Goal: Task Accomplishment & Management: Manage account settings

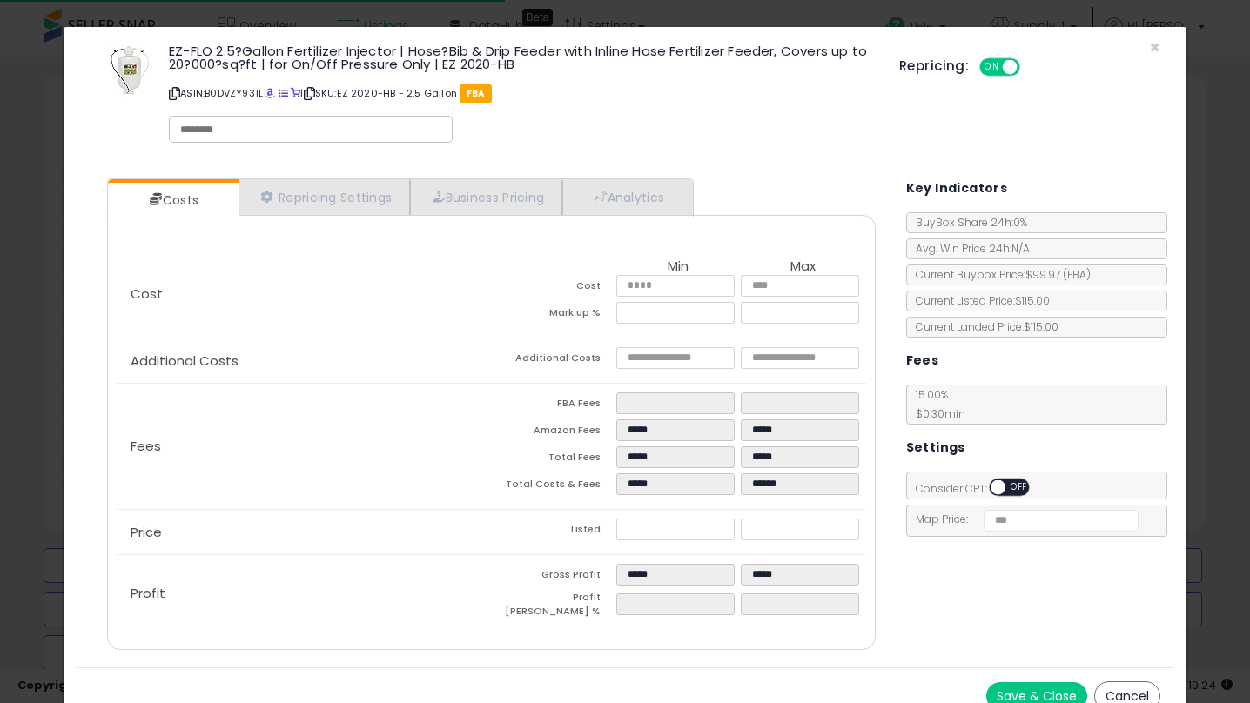
select select "**"
click at [1150, 48] on span "×" at bounding box center [1154, 47] width 11 height 25
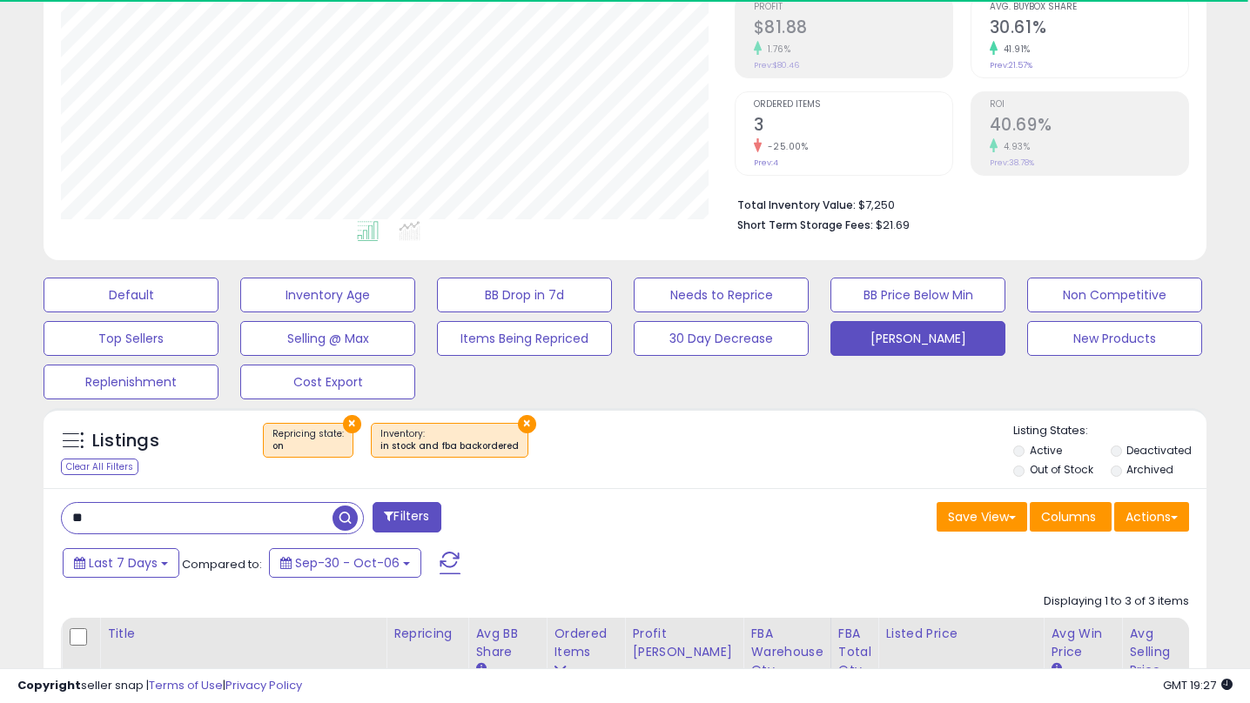
scroll to position [285, 0]
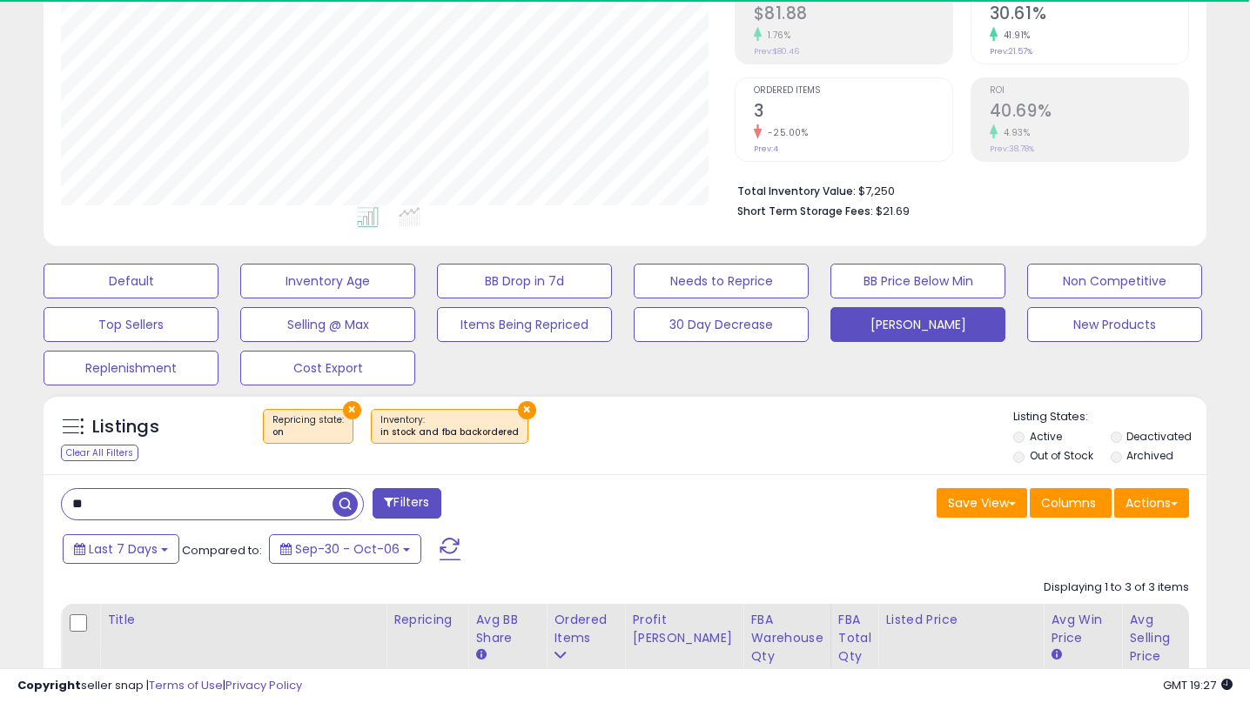
click at [267, 507] on input "**" at bounding box center [197, 504] width 271 height 30
click at [675, 561] on div "Last 7 Days Compared to: Sep-30 - Oct-06" at bounding box center [481, 551] width 846 height 39
click at [877, 324] on button "[PERSON_NAME]" at bounding box center [917, 324] width 175 height 35
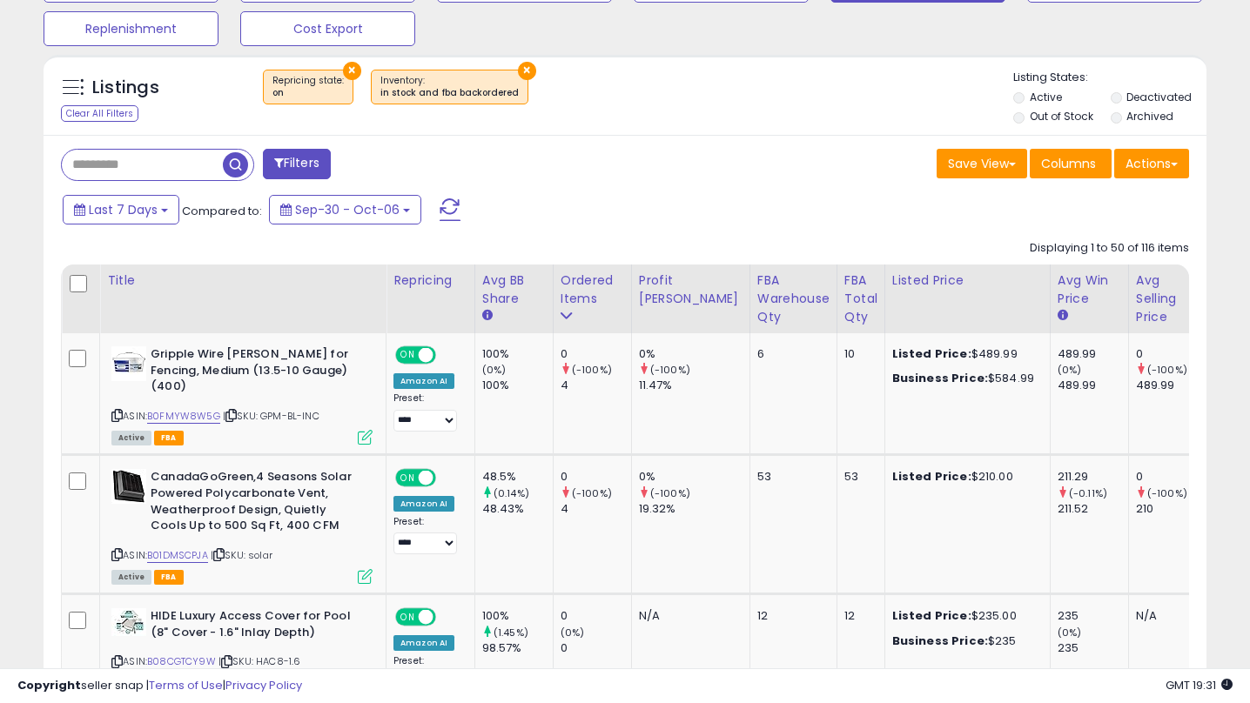
scroll to position [631, 0]
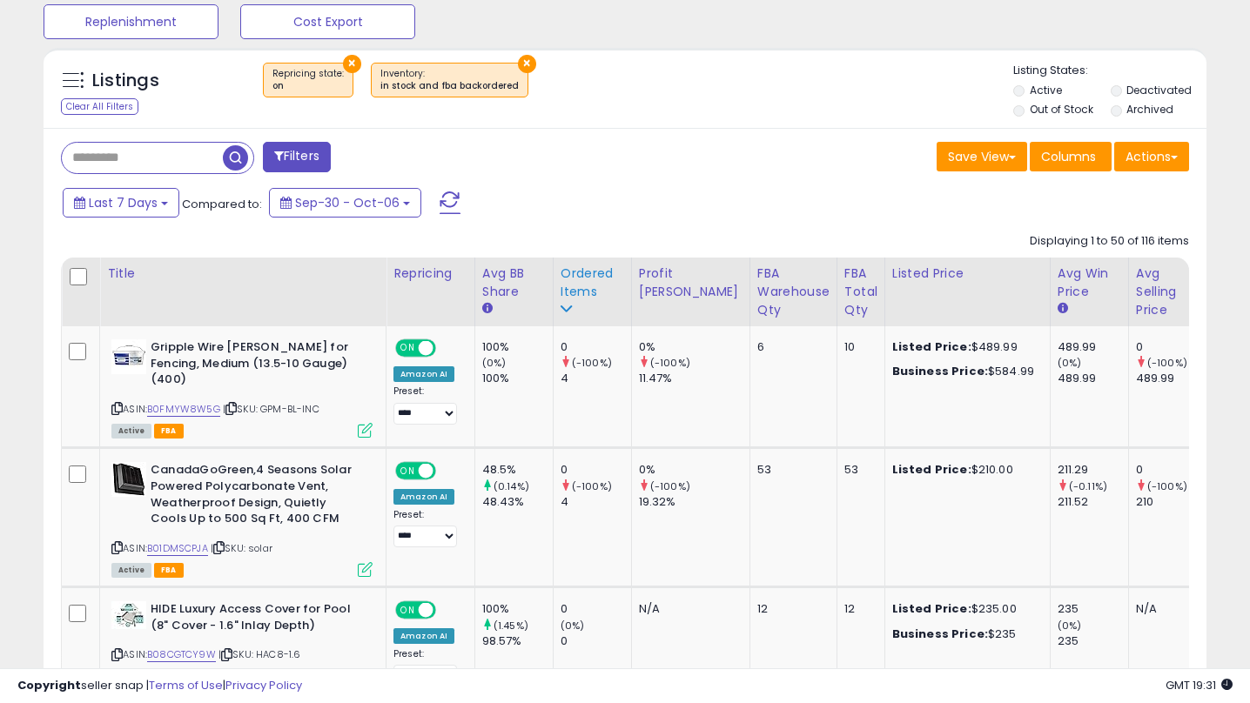
click at [572, 272] on div "Ordered Items" at bounding box center [592, 283] width 64 height 37
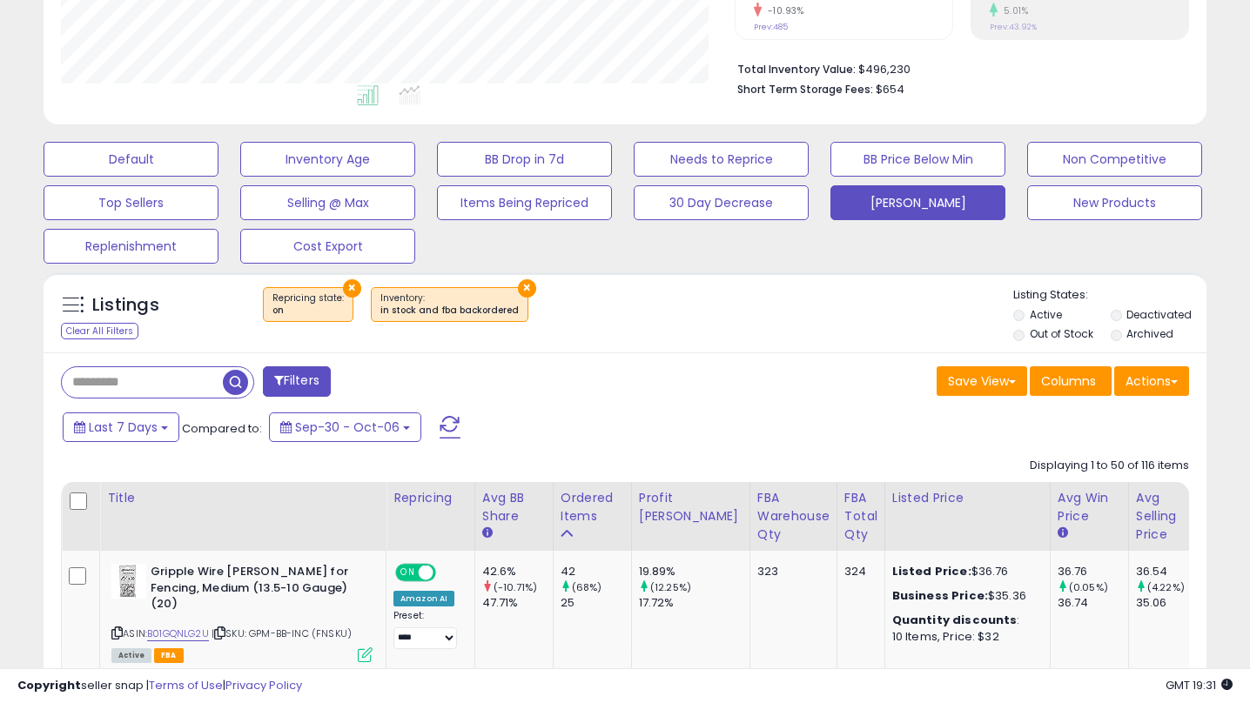
scroll to position [674, 0]
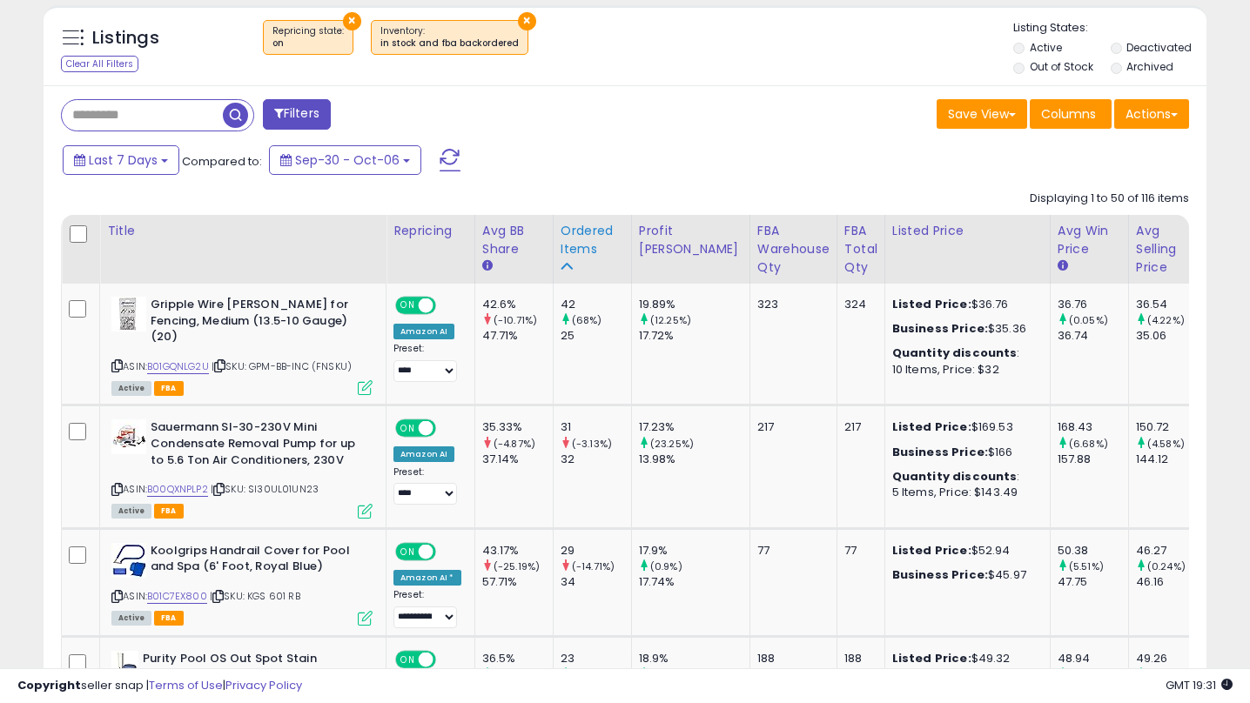
click at [574, 226] on div "Ordered Items" at bounding box center [592, 240] width 64 height 37
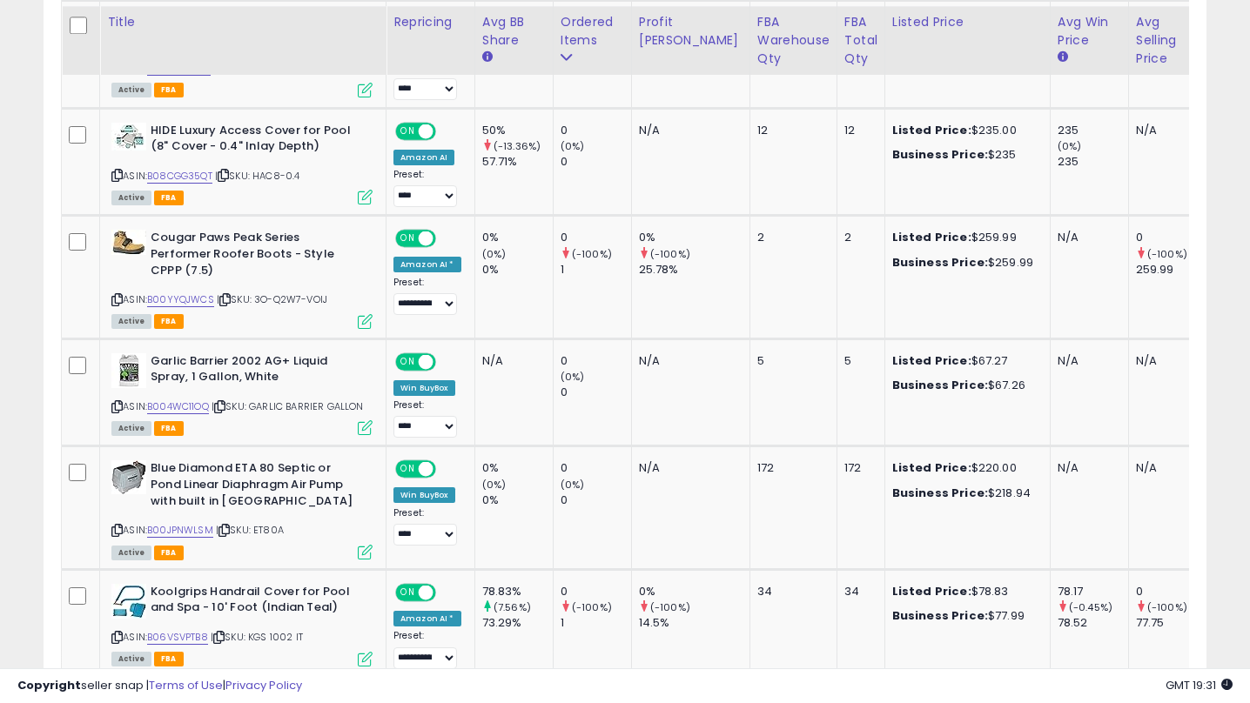
scroll to position [2041, 0]
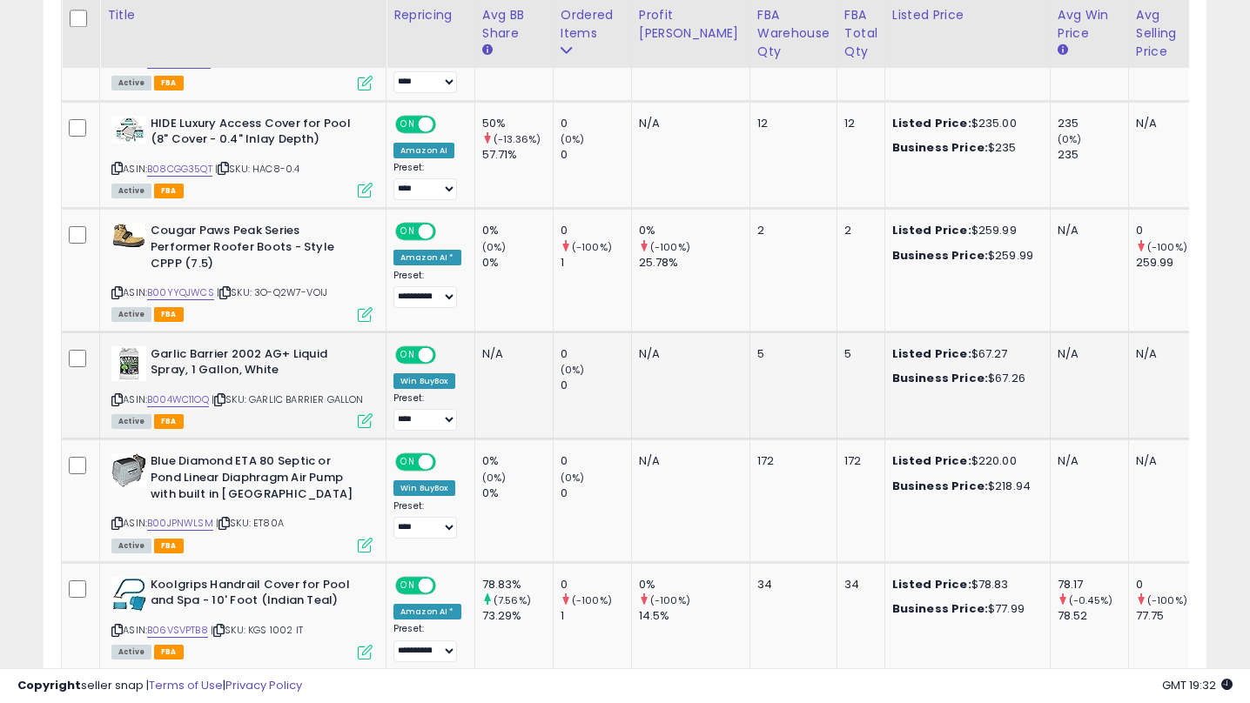
click at [361, 413] on icon at bounding box center [365, 420] width 15 height 15
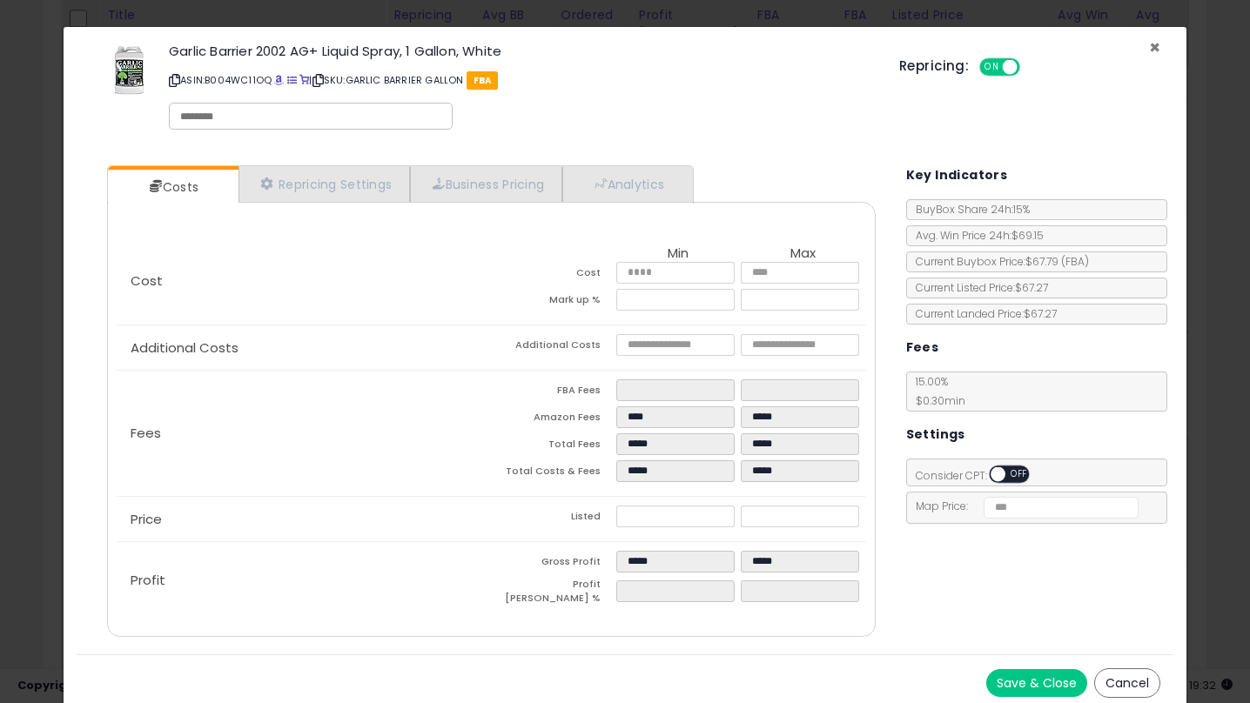
click at [1153, 45] on span "×" at bounding box center [1154, 47] width 11 height 25
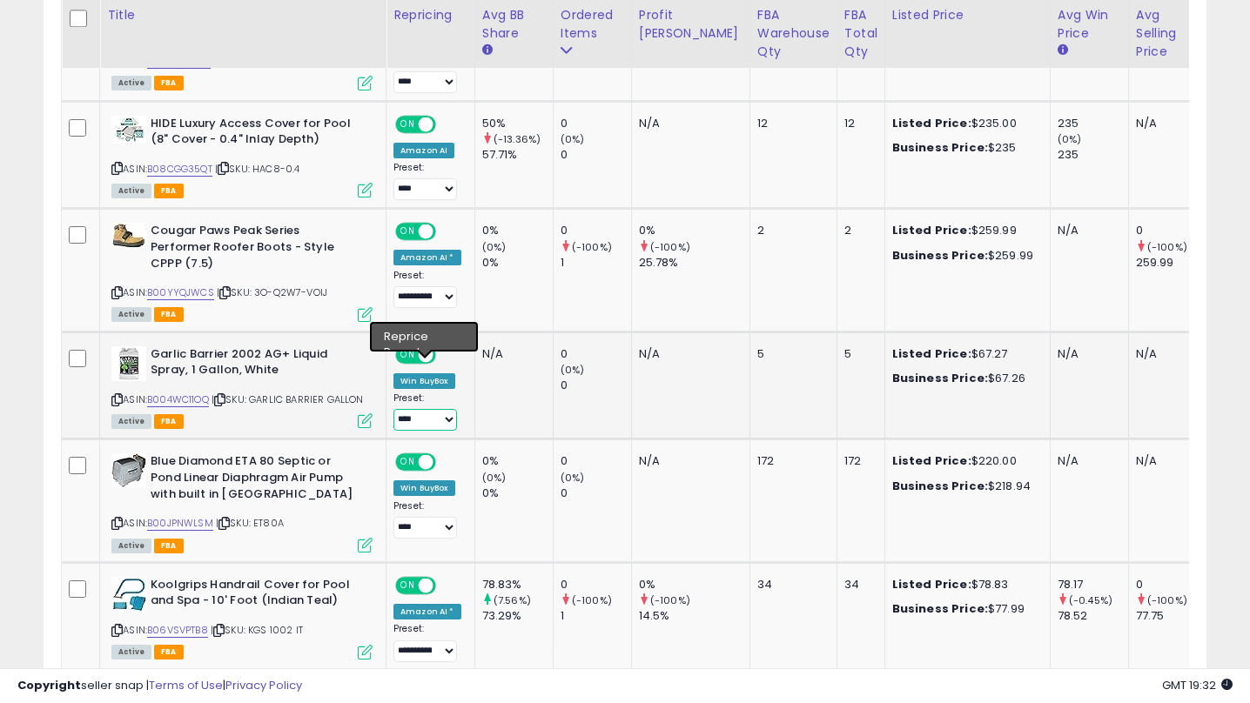
click at [430, 409] on select "**********" at bounding box center [425, 420] width 64 height 22
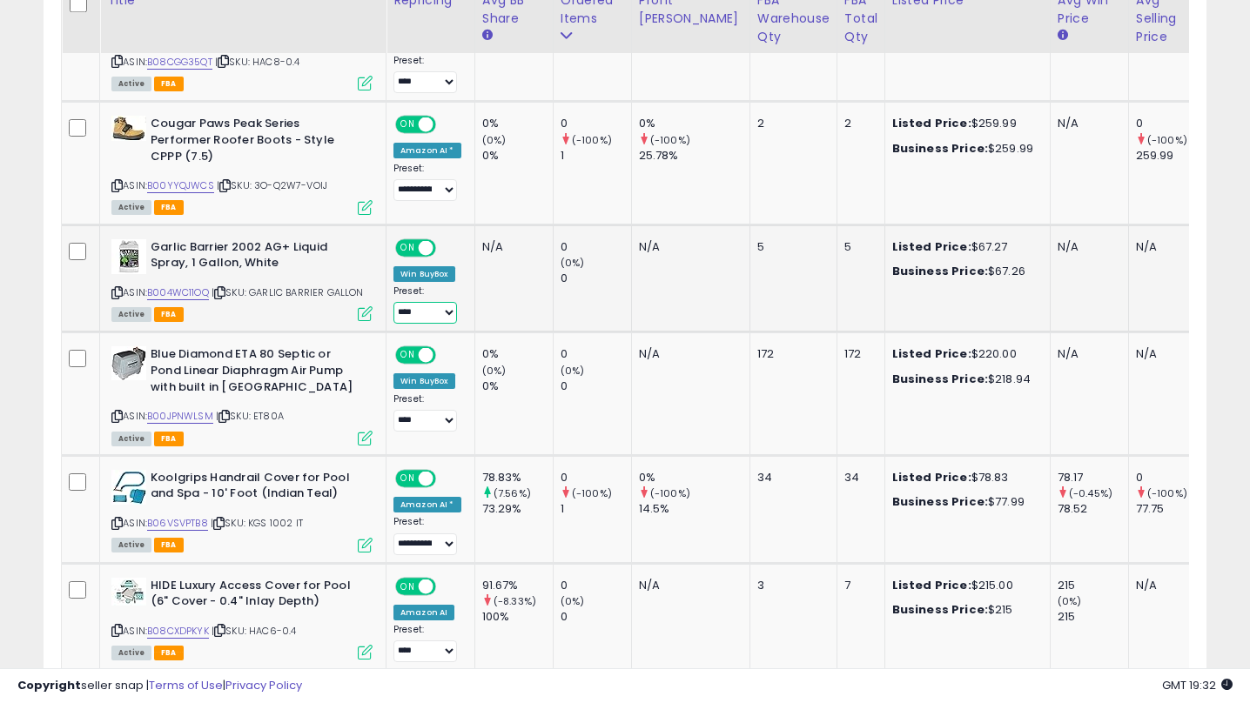
scroll to position [2148, 0]
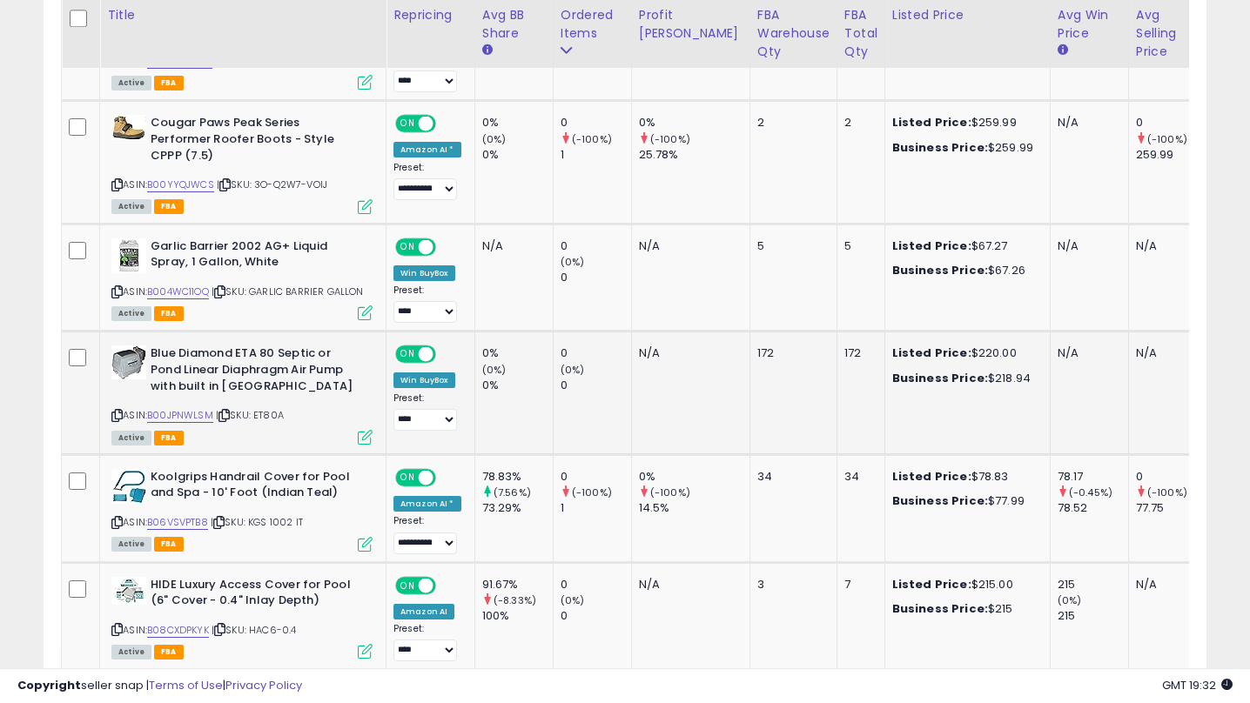
click at [504, 353] on td "0% (0%) 0%" at bounding box center [513, 393] width 78 height 123
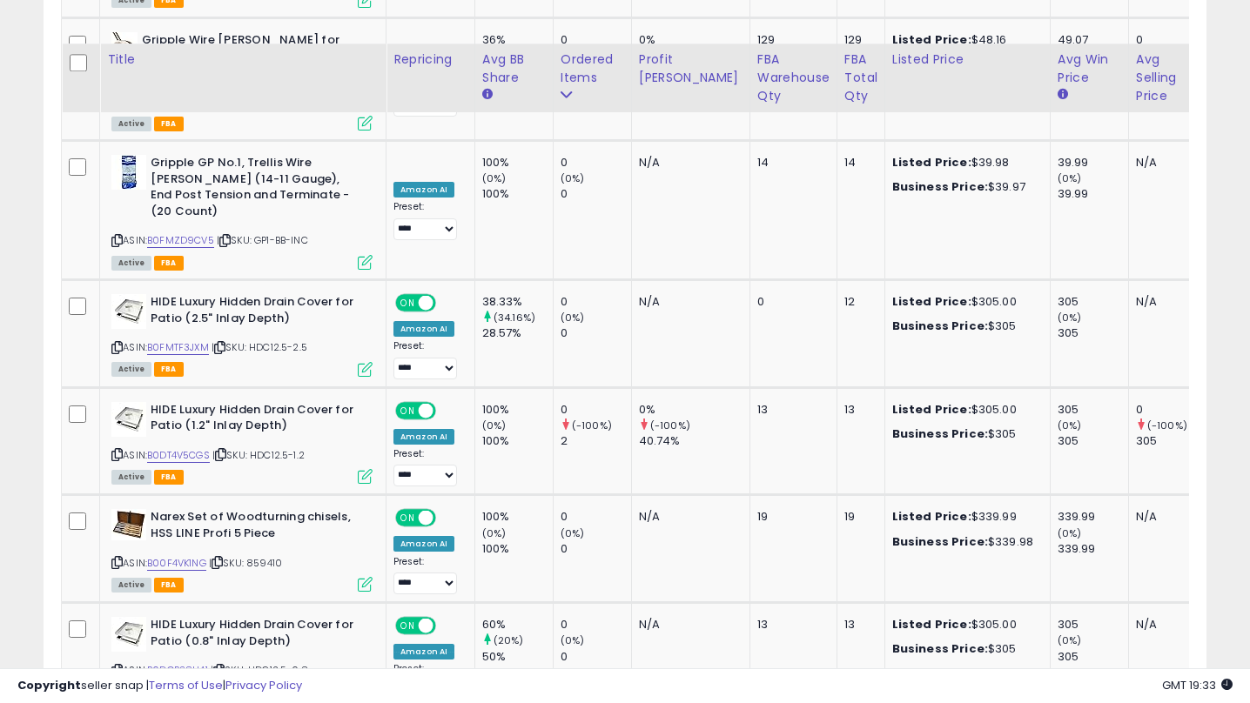
scroll to position [4019, 0]
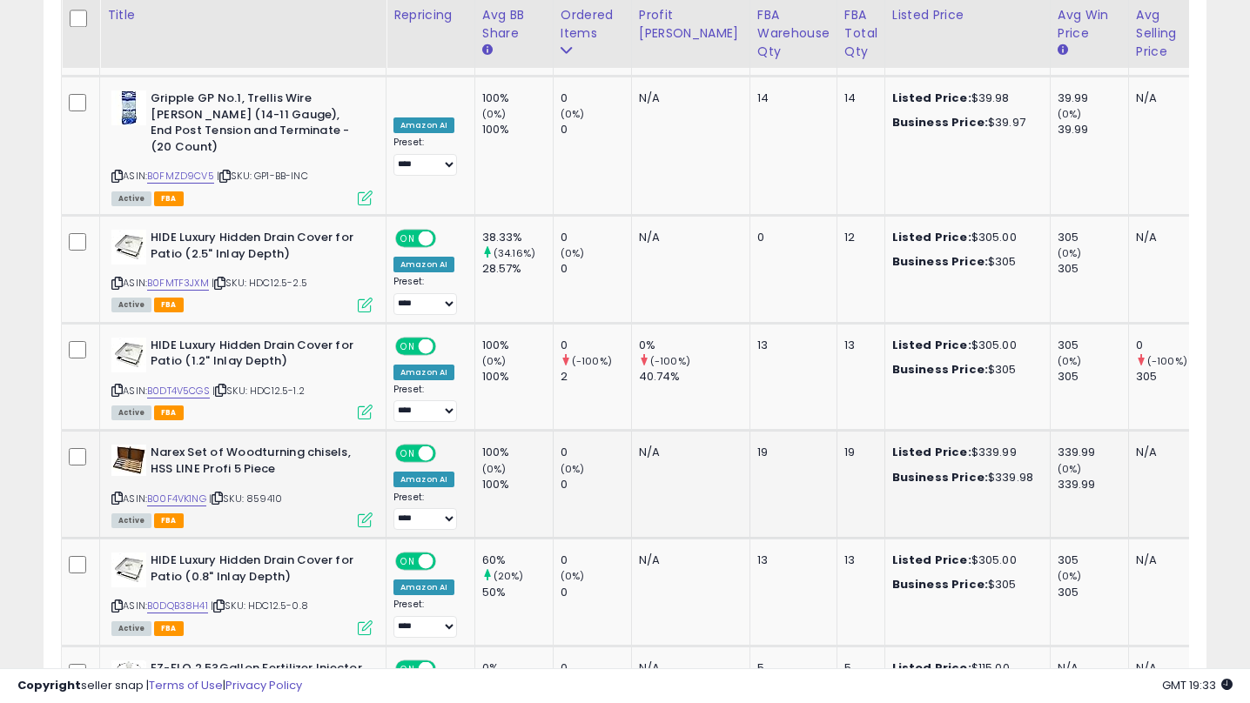
click at [367, 513] on icon at bounding box center [365, 520] width 15 height 15
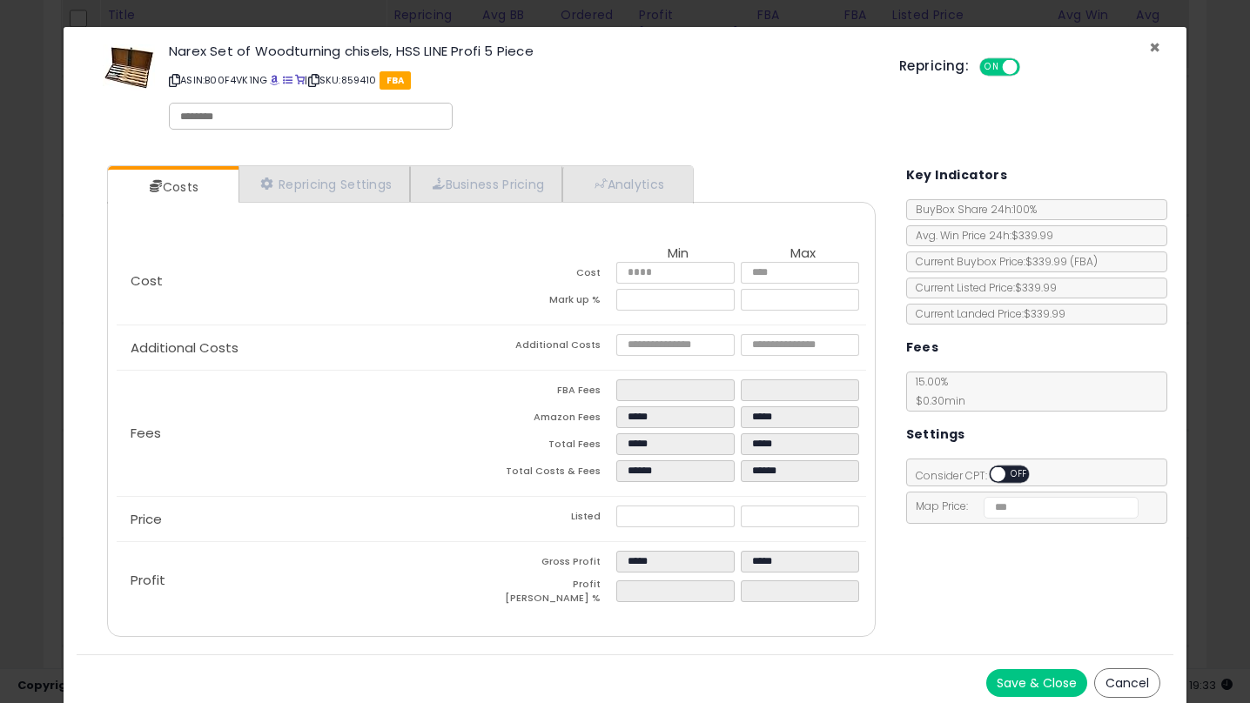
click at [1151, 45] on span "×" at bounding box center [1154, 47] width 11 height 25
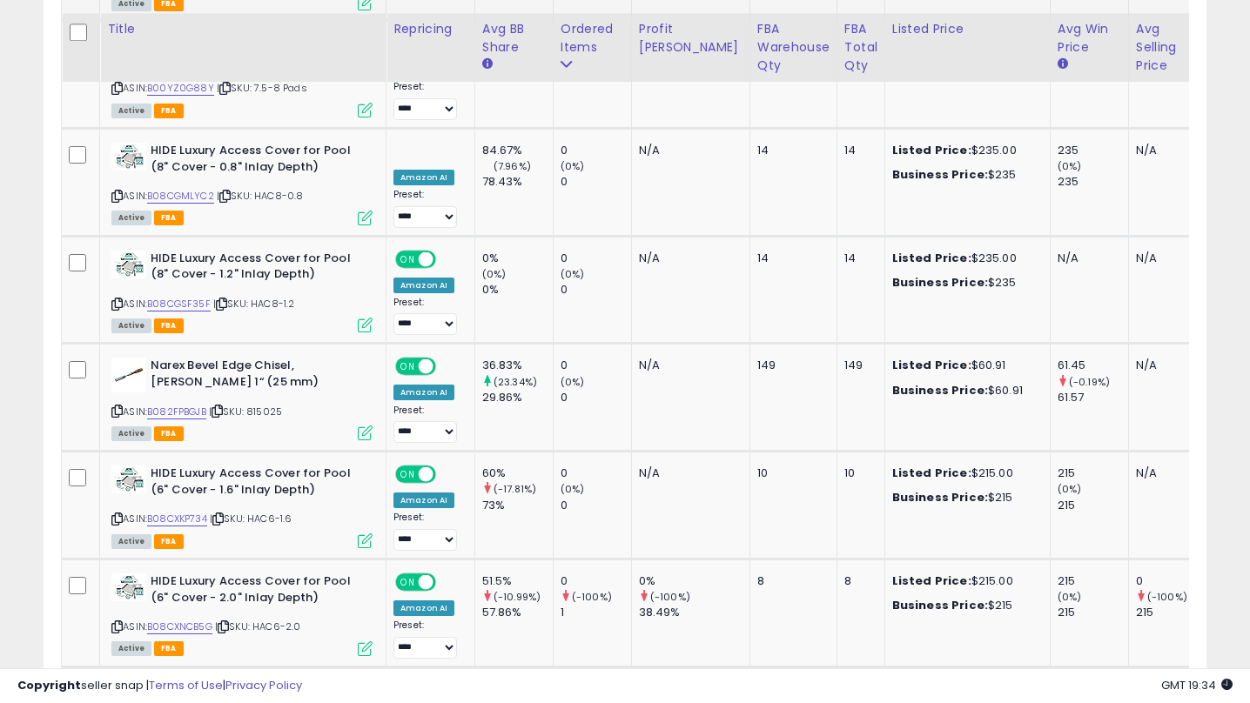
scroll to position [5989, 0]
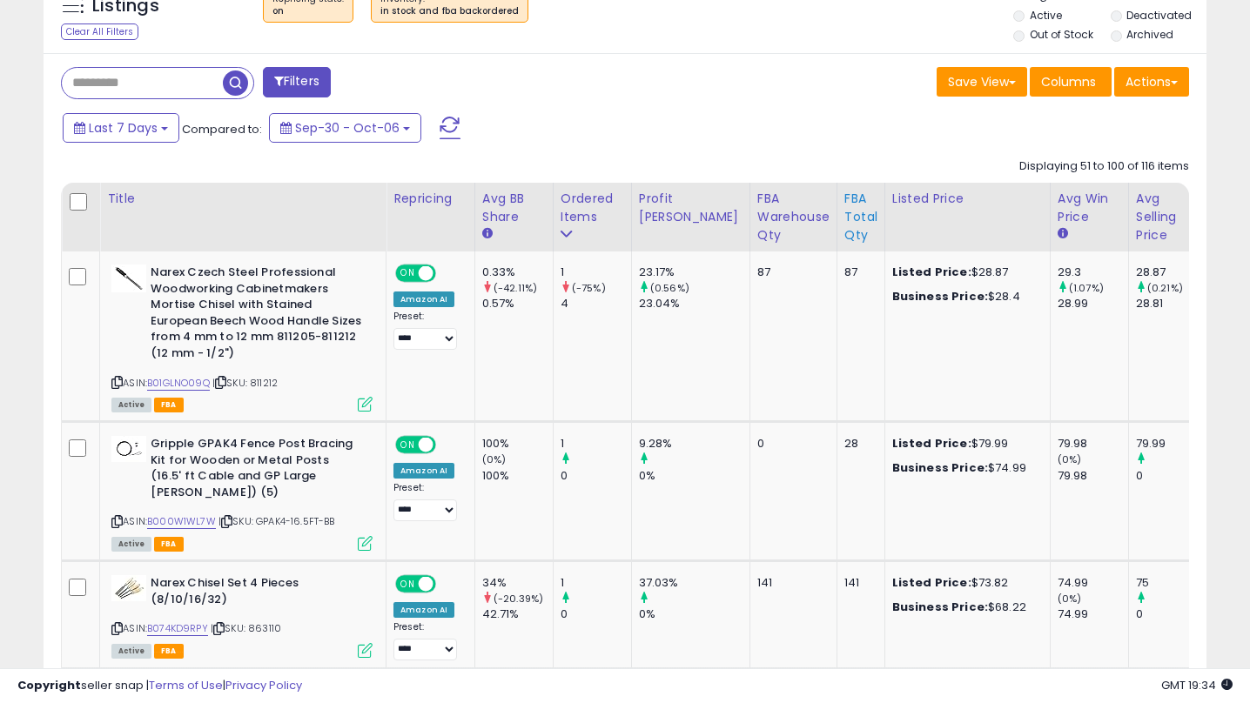
scroll to position [707, 0]
click at [367, 399] on icon at bounding box center [365, 403] width 15 height 15
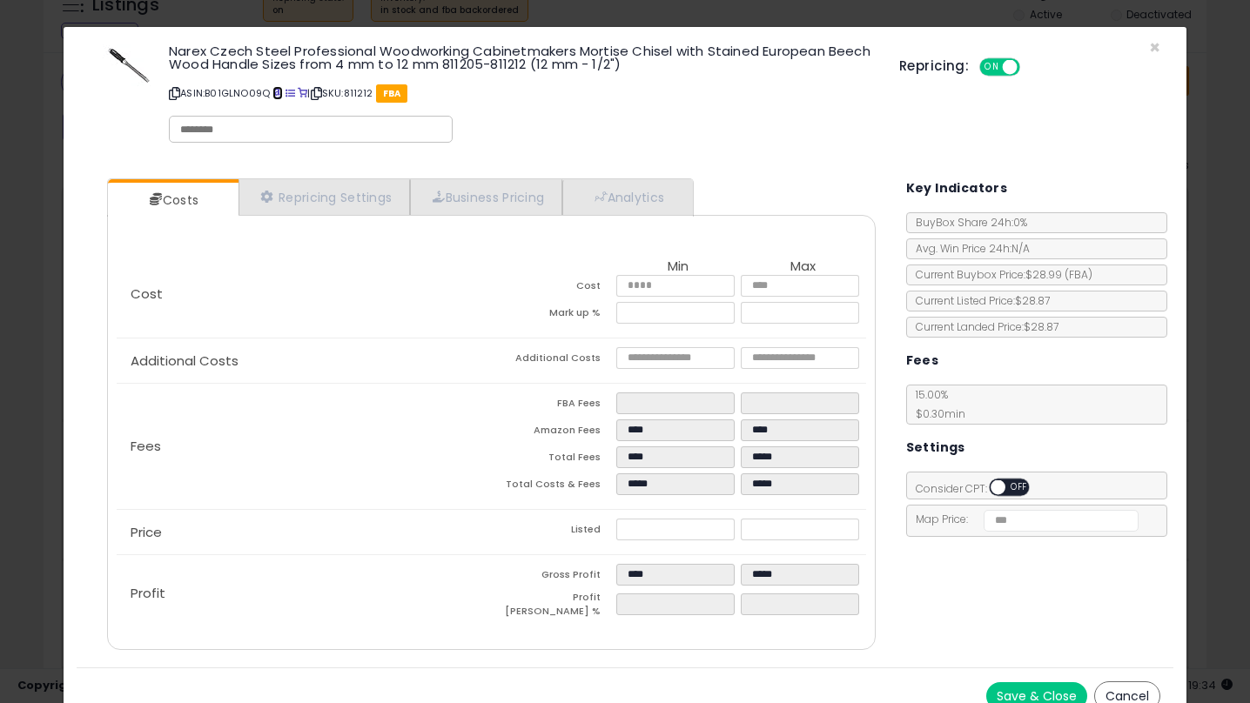
click at [280, 90] on span at bounding box center [277, 94] width 10 height 10
click at [1157, 46] on span "×" at bounding box center [1154, 47] width 11 height 25
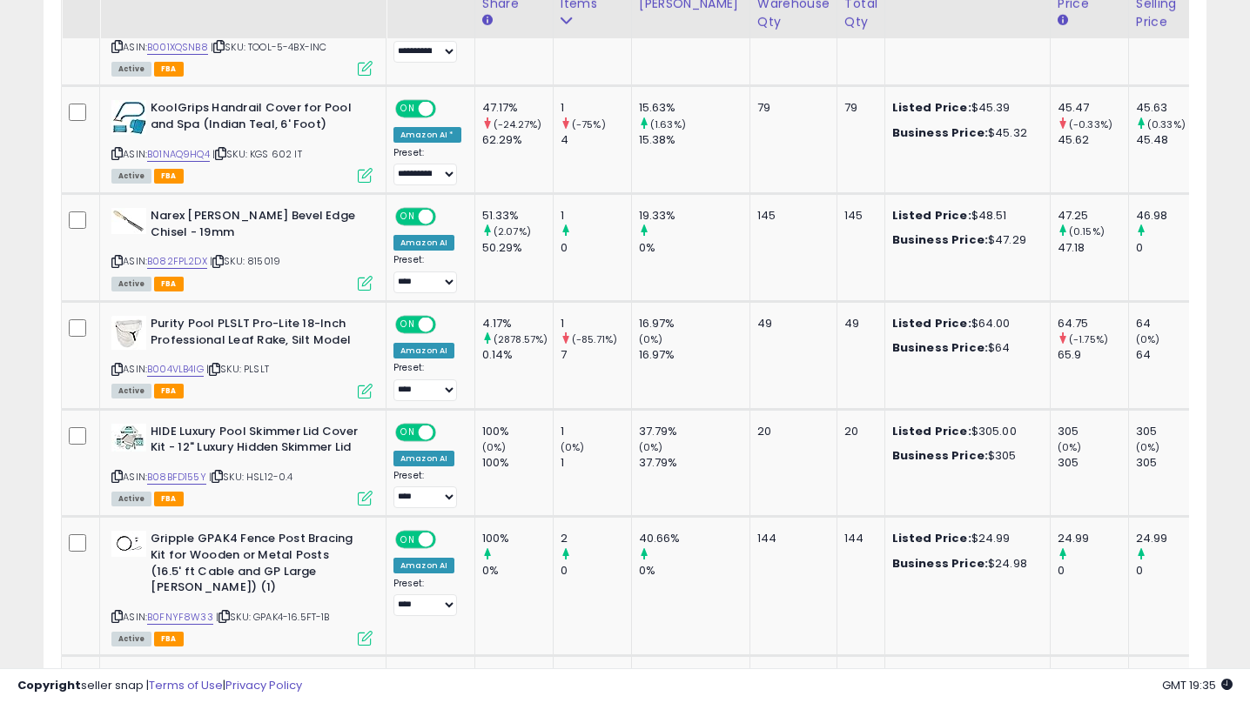
scroll to position [2283, 0]
